Goal: Task Accomplishment & Management: Manage account settings

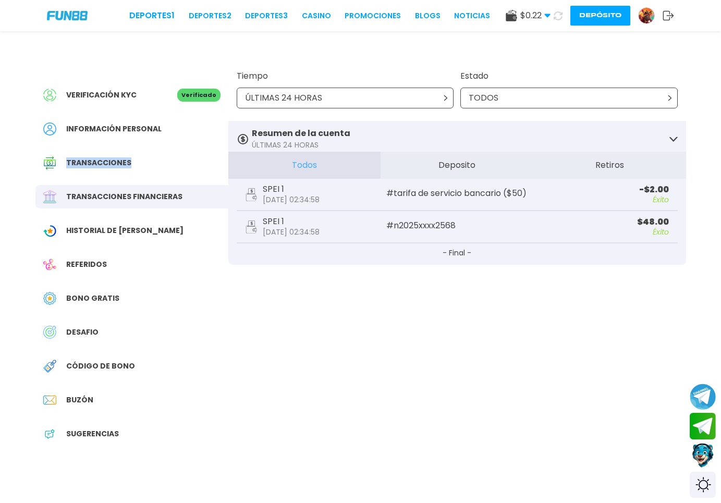
click at [643, 19] on img at bounding box center [647, 16] width 16 height 16
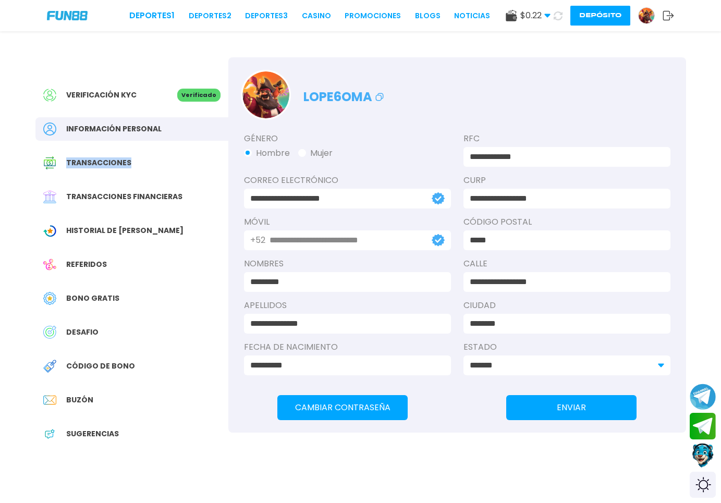
click at [671, 16] on use at bounding box center [669, 15] width 11 height 9
click at [669, 18] on icon at bounding box center [668, 15] width 11 height 10
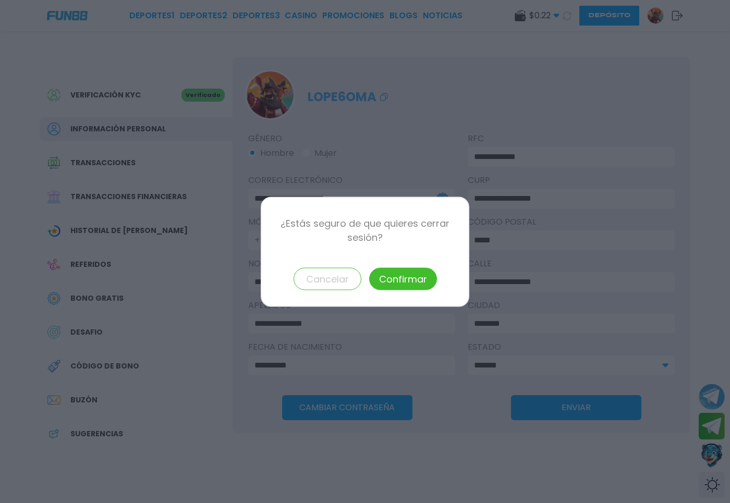
click at [432, 285] on button "Confirmar" at bounding box center [403, 279] width 68 height 22
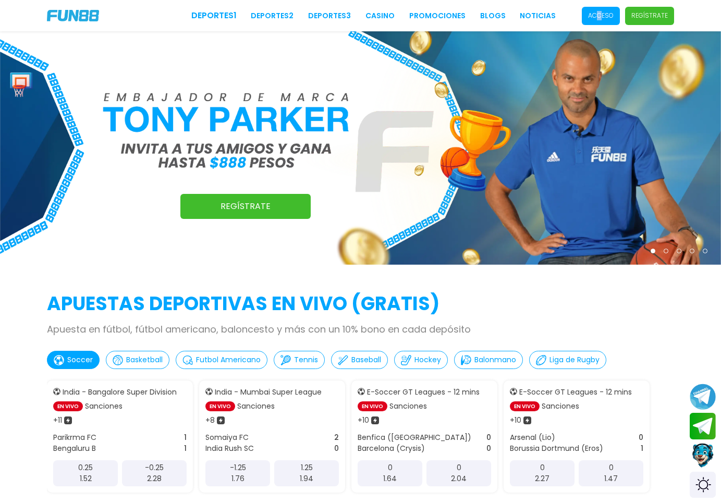
click at [600, 16] on p "Acceso" at bounding box center [601, 15] width 26 height 9
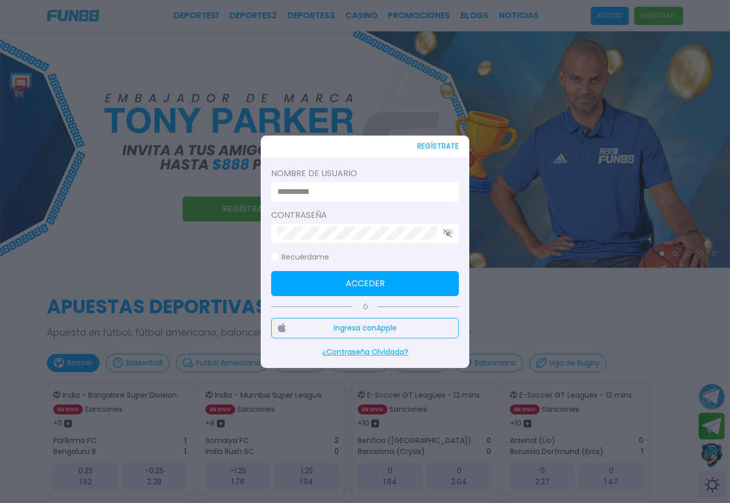
click at [350, 184] on div at bounding box center [365, 192] width 188 height 20
click at [348, 191] on input at bounding box center [362, 192] width 169 height 13
type input "********"
click at [323, 278] on button "Acceder" at bounding box center [365, 283] width 188 height 25
